Goal: Obtain resource: Download file/media

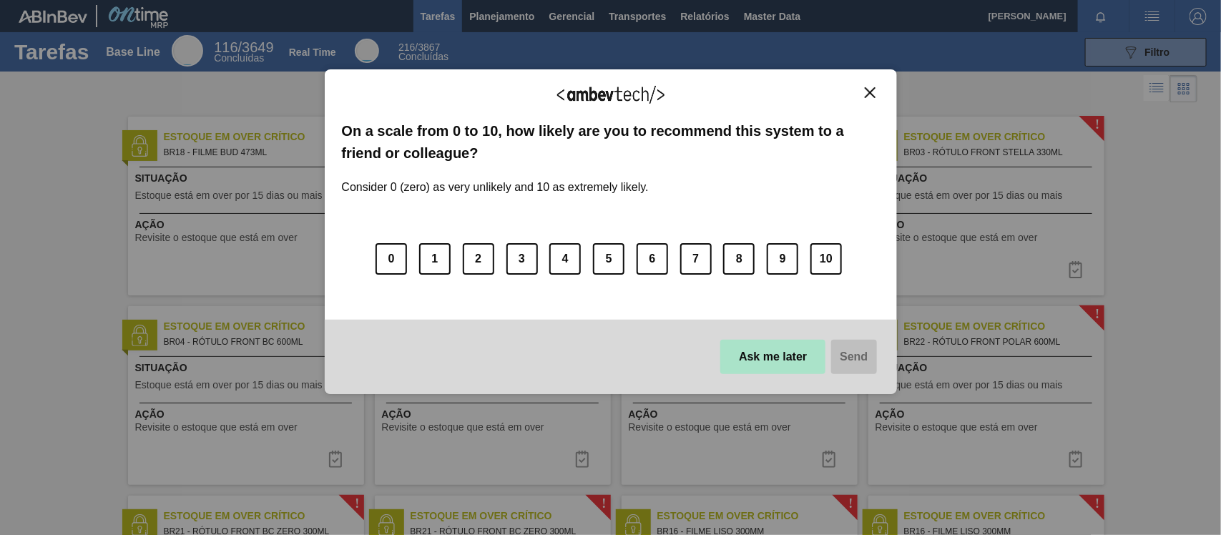
click at [745, 363] on button "Ask me later" at bounding box center [772, 357] width 105 height 34
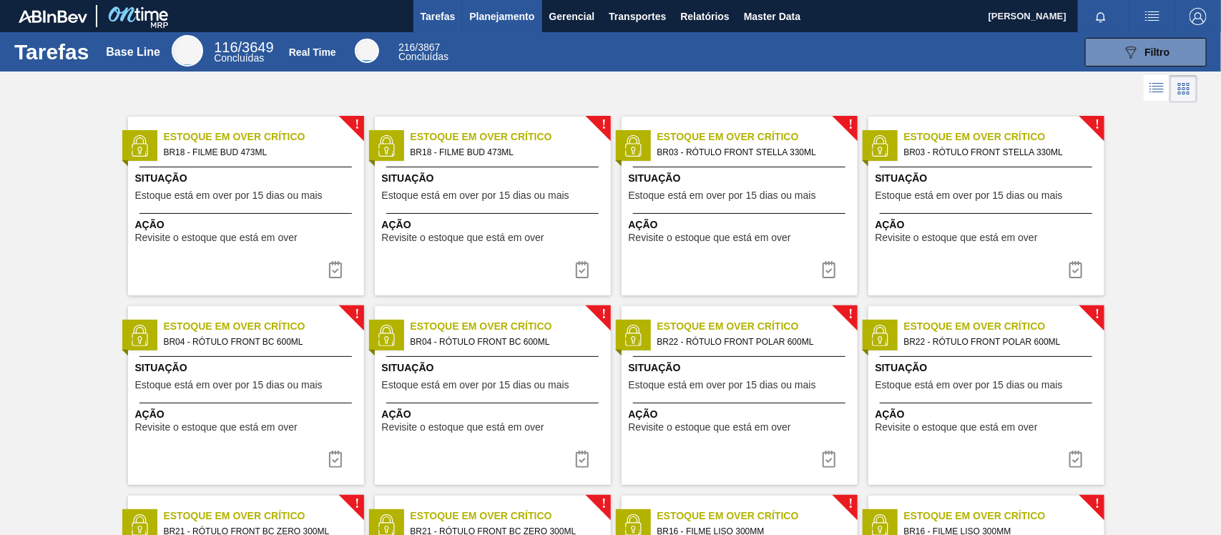
click at [495, 25] on button "Planejamento" at bounding box center [501, 16] width 79 height 32
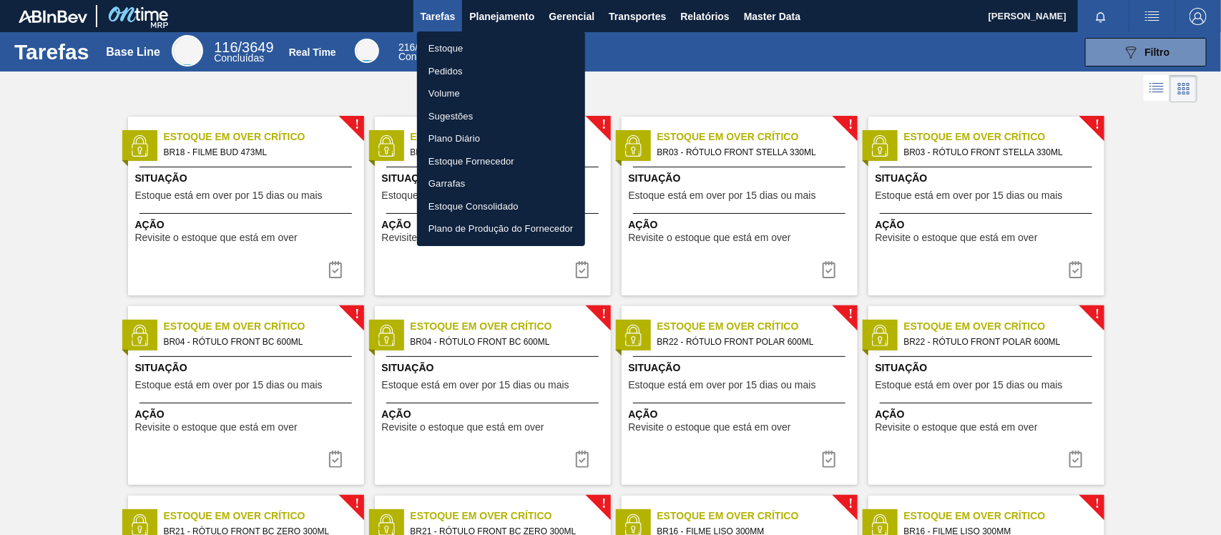
click at [725, 19] on div at bounding box center [610, 267] width 1221 height 535
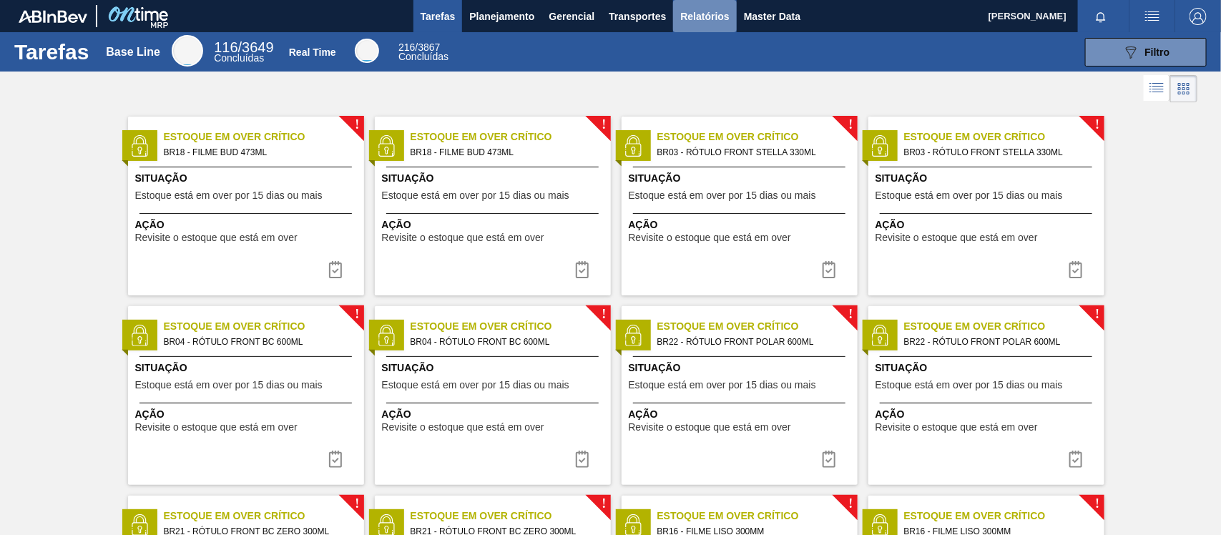
click at [719, 19] on span "Relatórios" at bounding box center [704, 16] width 49 height 17
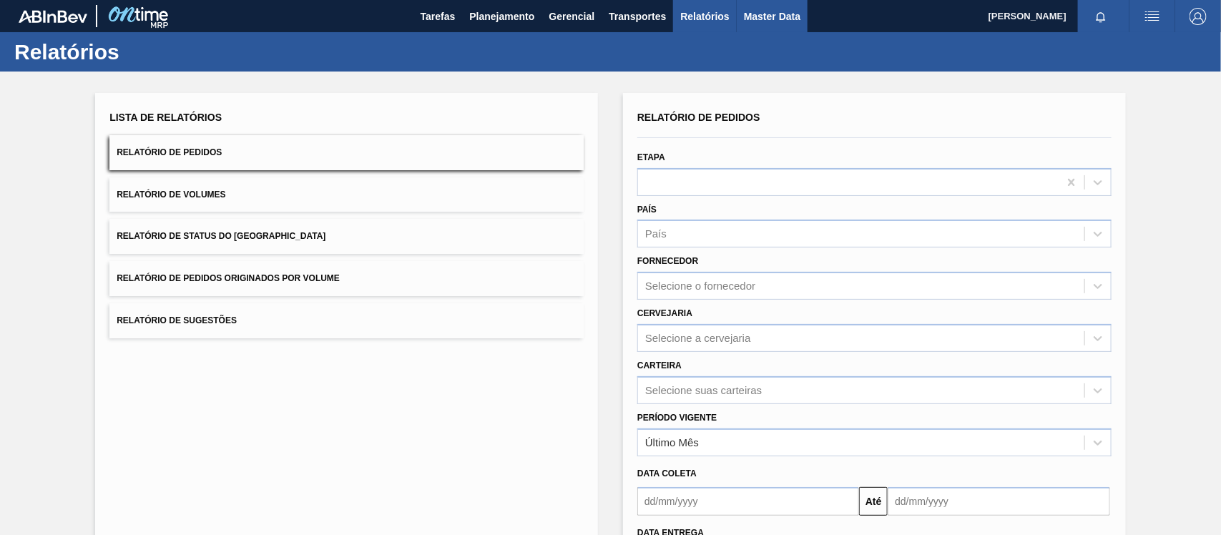
click at [766, 11] on span "Master Data" at bounding box center [772, 16] width 57 height 17
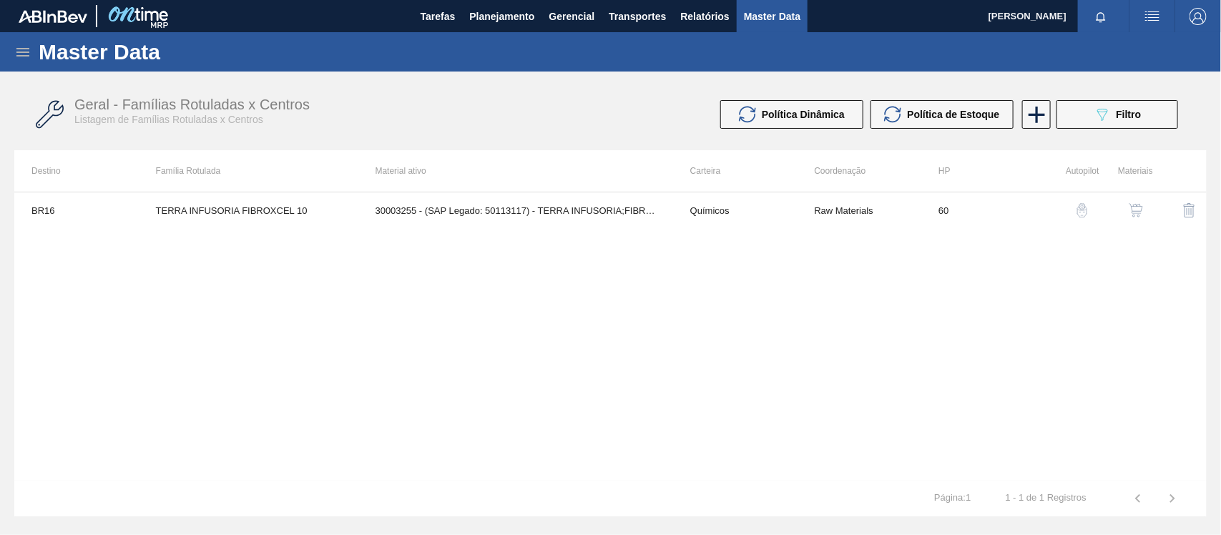
click at [9, 34] on div "Master Data" at bounding box center [610, 51] width 1221 height 39
click at [24, 52] on icon at bounding box center [22, 52] width 13 height 9
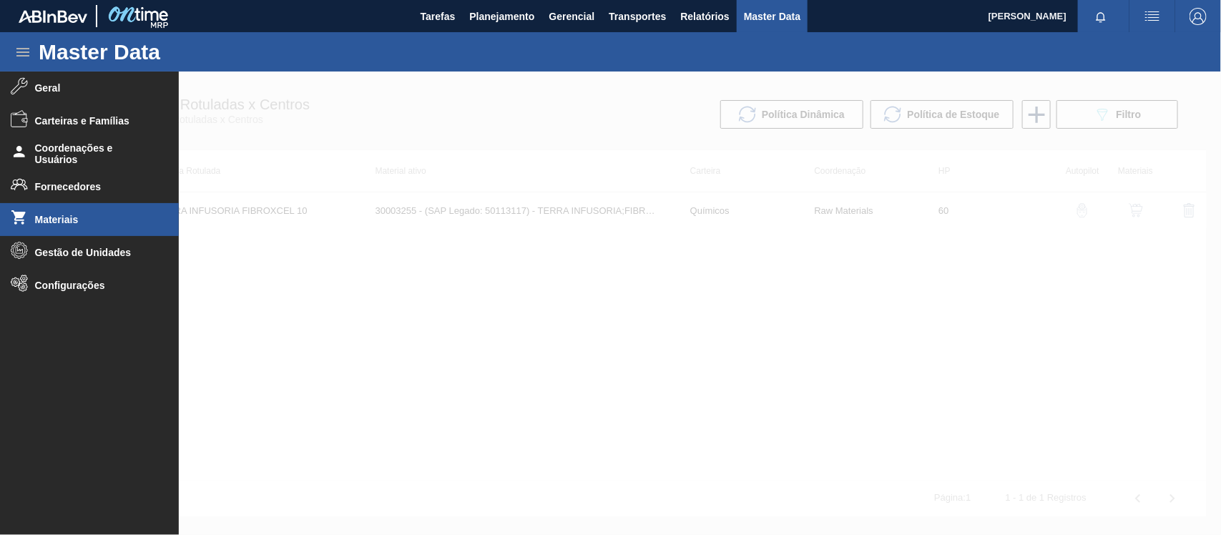
click at [86, 225] on li "Materiais" at bounding box center [89, 219] width 179 height 33
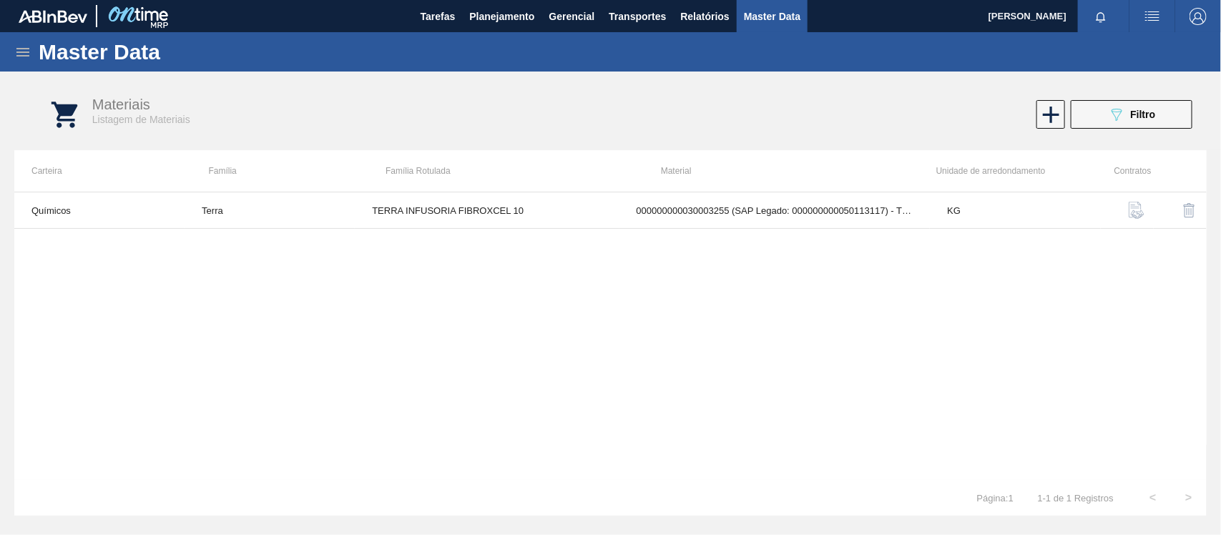
click at [26, 52] on icon at bounding box center [22, 52] width 13 height 9
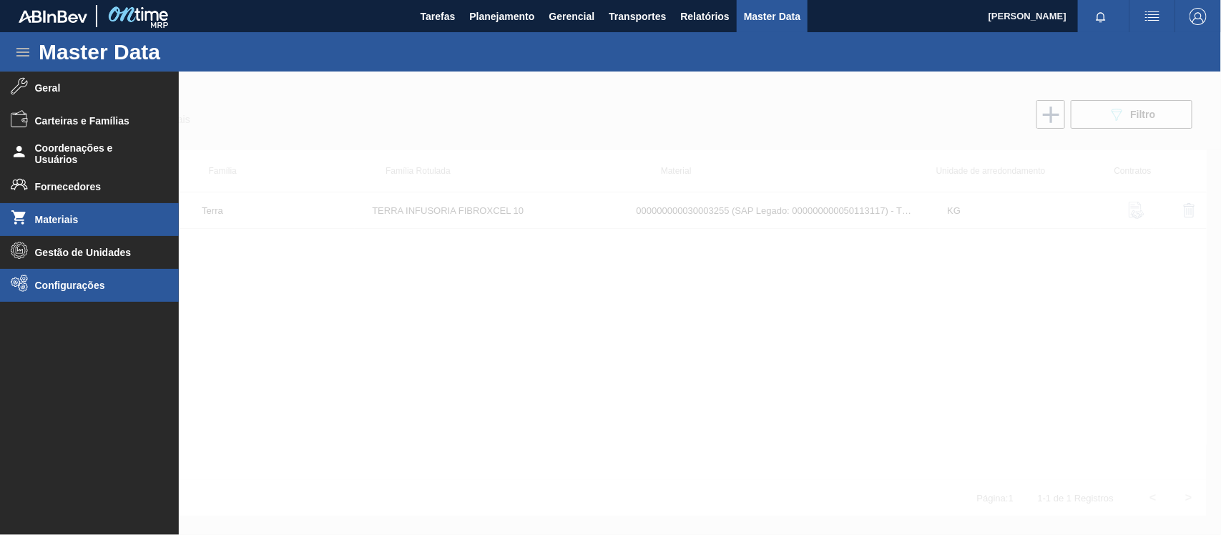
click at [102, 294] on li "Configurações" at bounding box center [89, 285] width 179 height 33
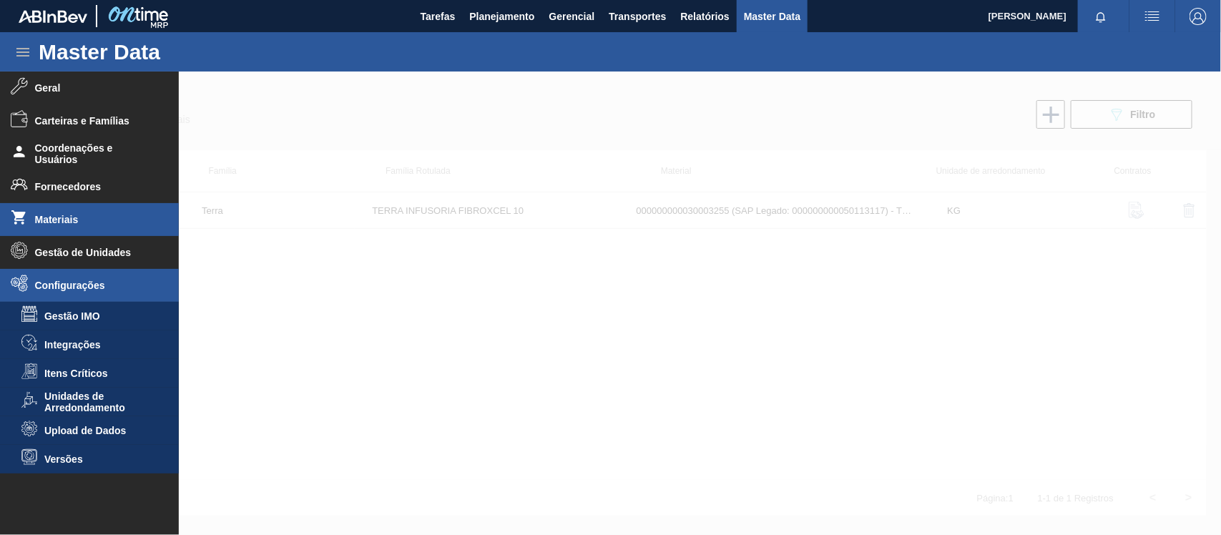
click at [93, 212] on li "Materiais" at bounding box center [89, 219] width 179 height 33
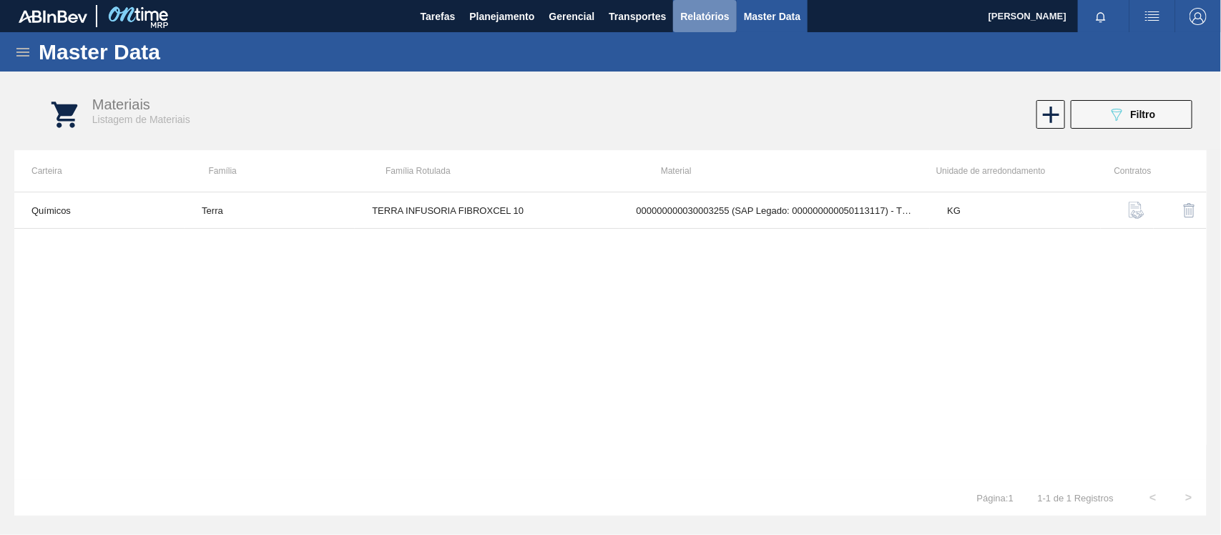
click at [702, 25] on button "Relatórios" at bounding box center [704, 16] width 63 height 32
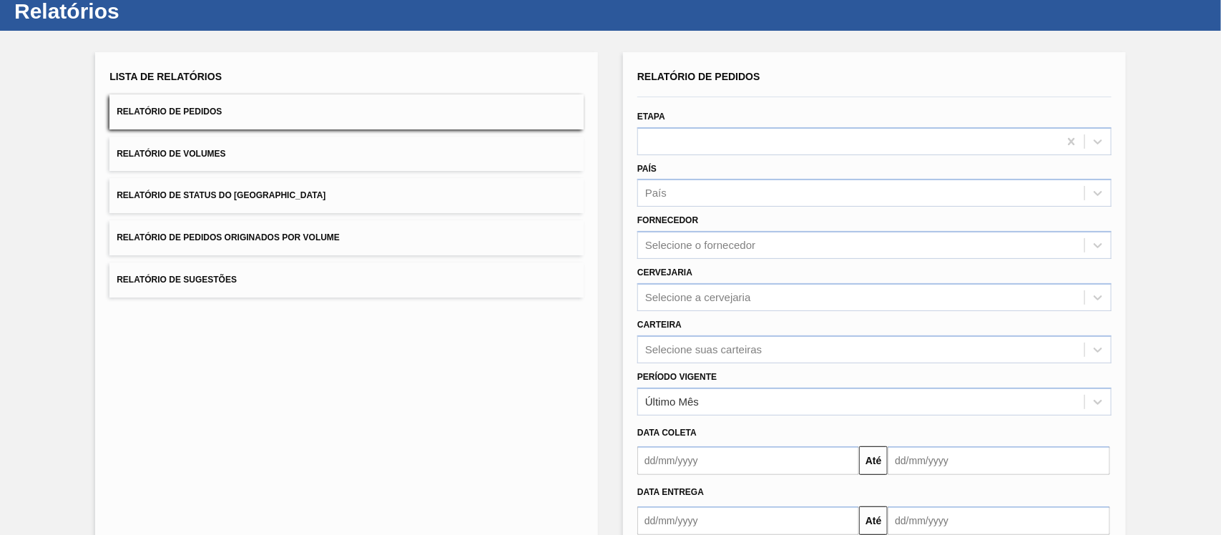
scroll to position [59, 0]
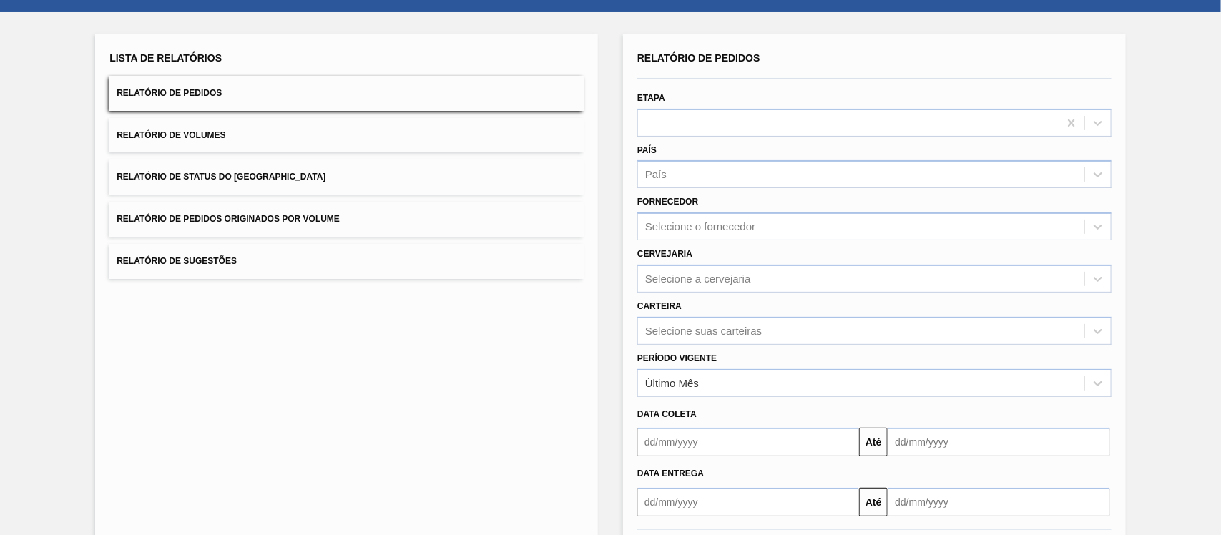
click at [273, 170] on button "Relatório de Status do Estoque" at bounding box center [346, 177] width 474 height 35
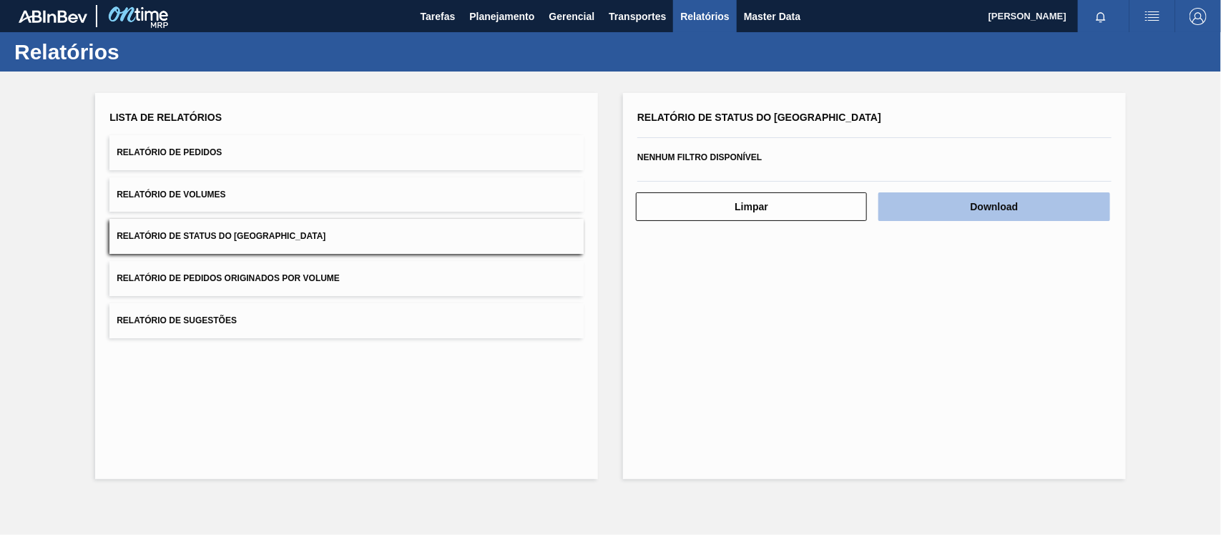
click at [980, 195] on button "Download" at bounding box center [993, 206] width 231 height 29
